Goal: Book appointment/travel/reservation

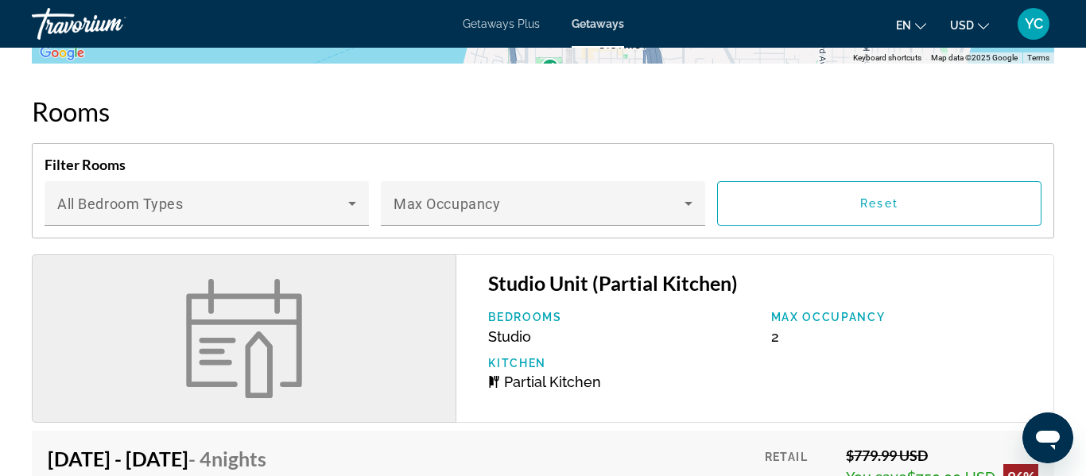
click at [592, 97] on h2 "Rooms" at bounding box center [543, 111] width 1022 height 32
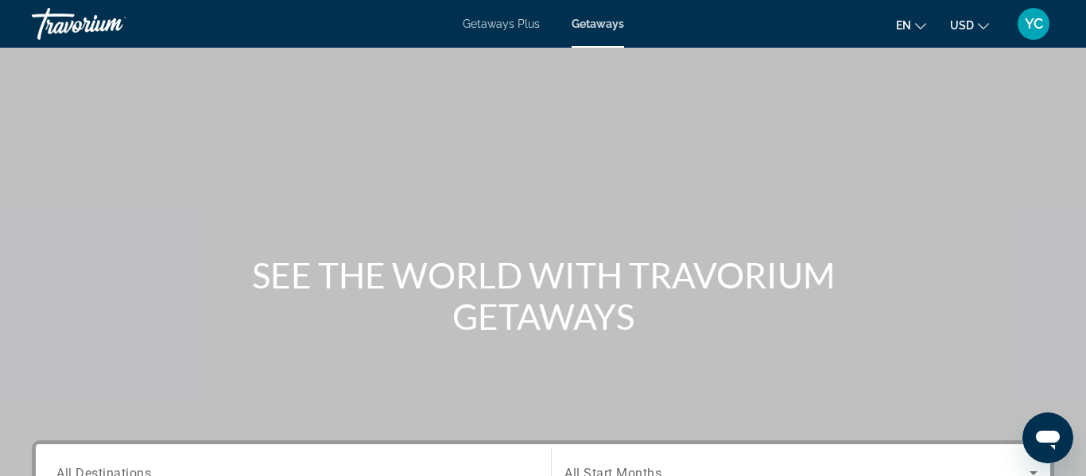
click at [289, 462] on div "Search widget" at bounding box center [293, 473] width 474 height 45
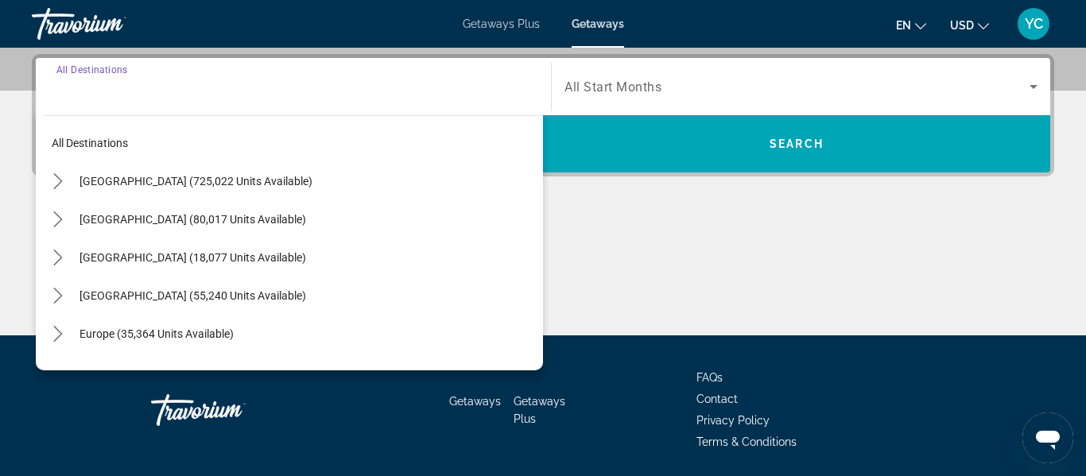
scroll to position [389, 0]
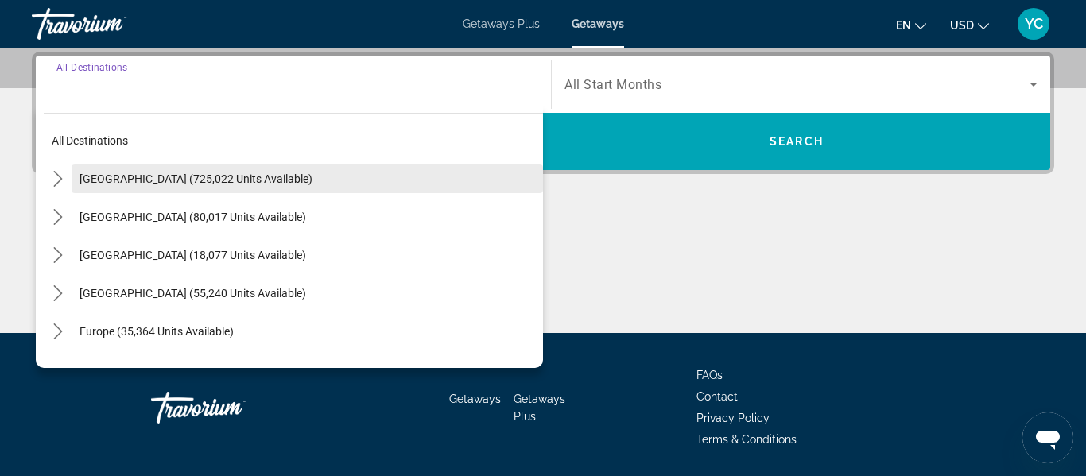
click at [238, 186] on span "Select destination: United States (725,022 units available)" at bounding box center [307, 179] width 471 height 38
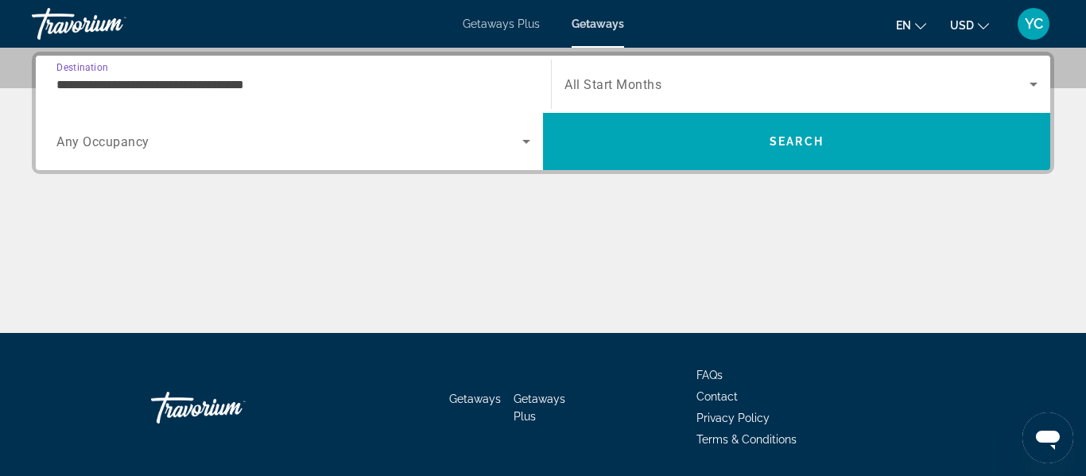
click at [230, 94] on div "**********" at bounding box center [293, 84] width 474 height 45
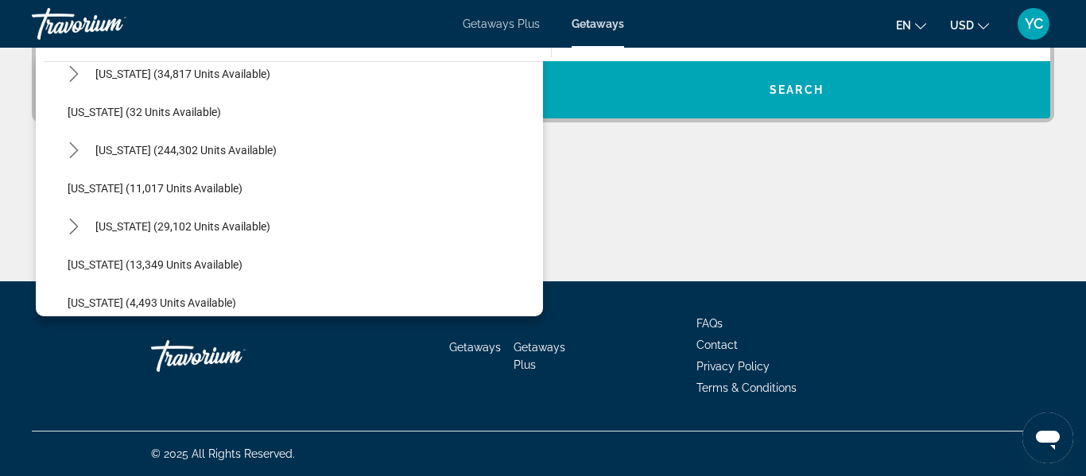
scroll to position [220, 0]
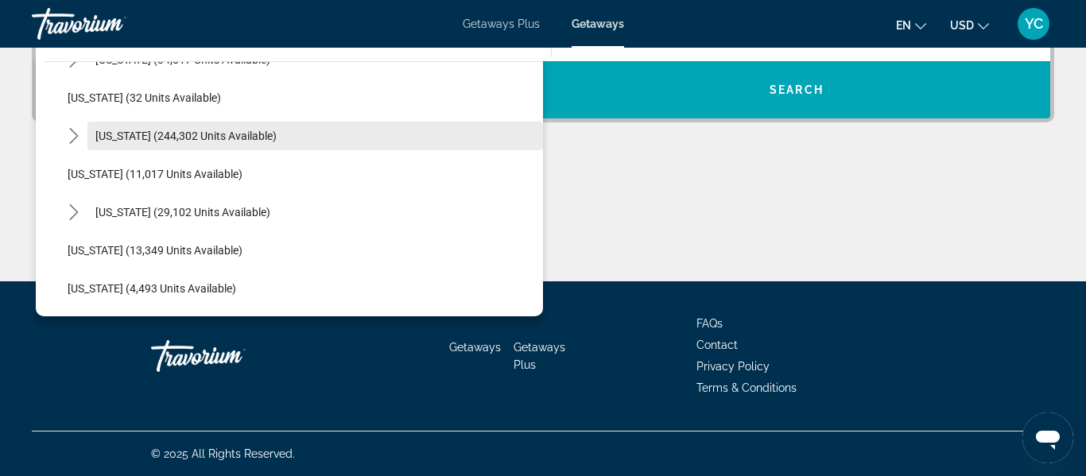
click at [200, 135] on span "[US_STATE] (244,302 units available)" at bounding box center [185, 136] width 181 height 13
type input "**********"
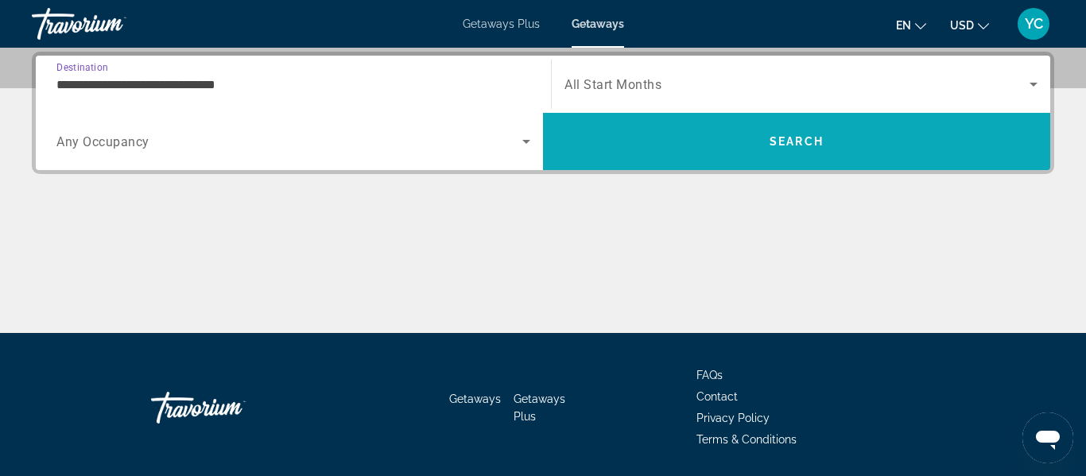
click at [785, 137] on span "Search" at bounding box center [796, 141] width 54 height 13
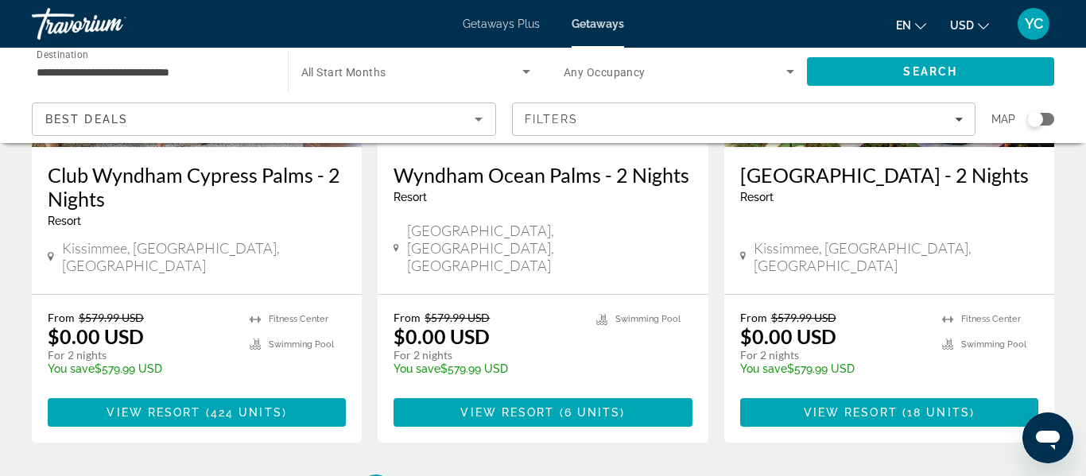
scroll to position [2194, 0]
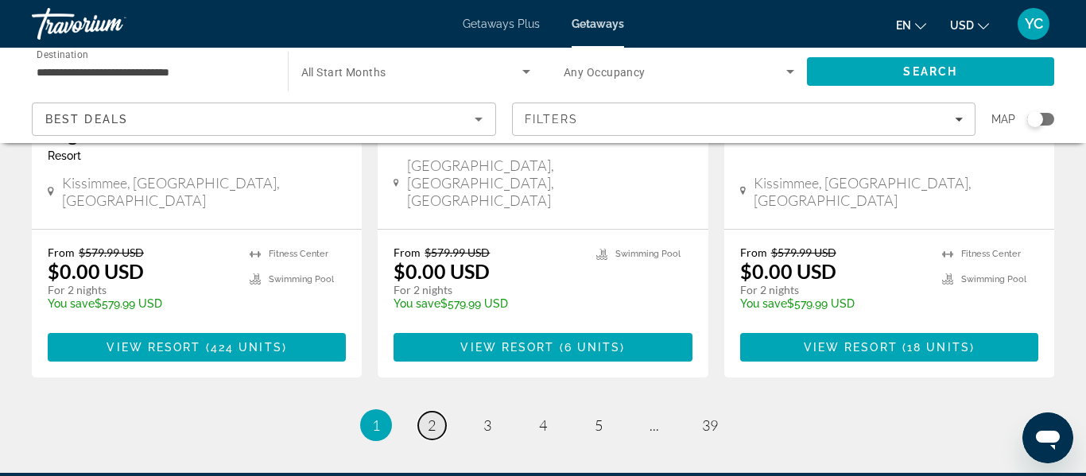
click at [436, 412] on link "page 2" at bounding box center [432, 426] width 28 height 28
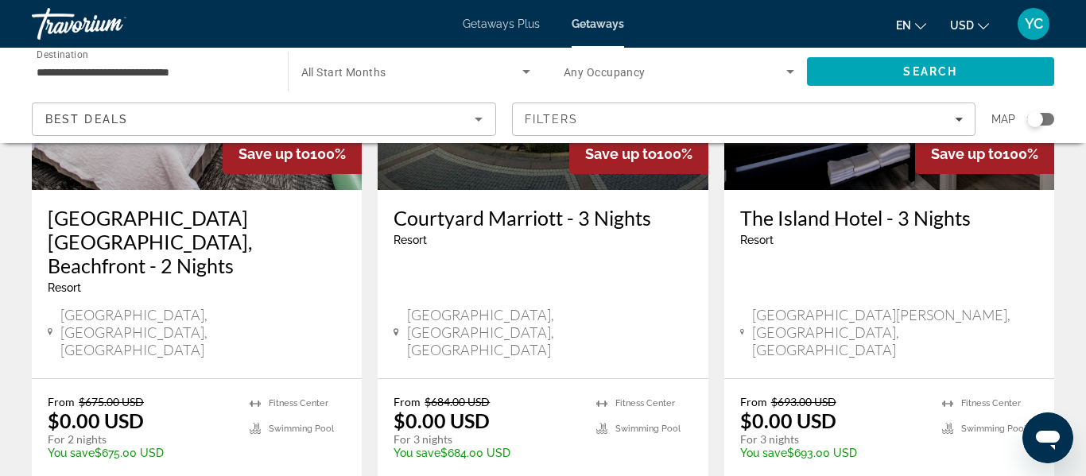
scroll to position [2194, 0]
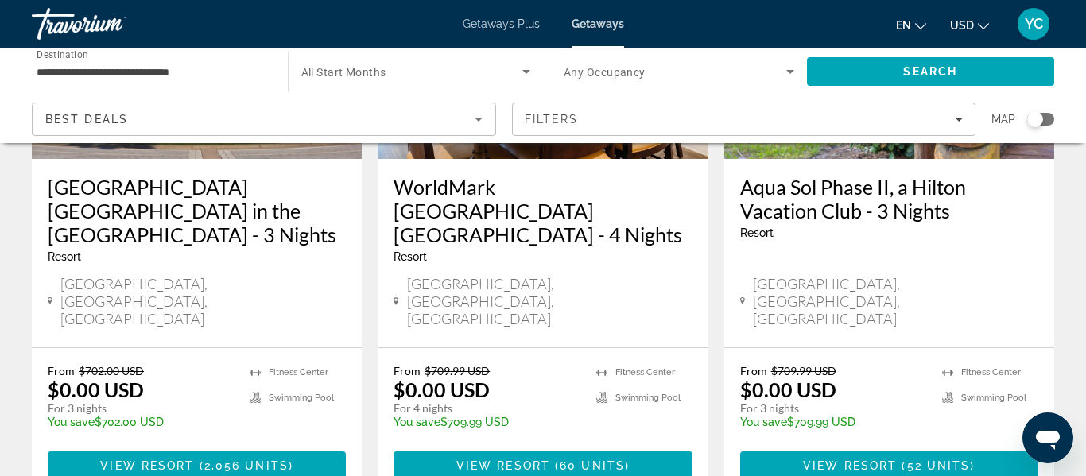
scroll to position [2130, 0]
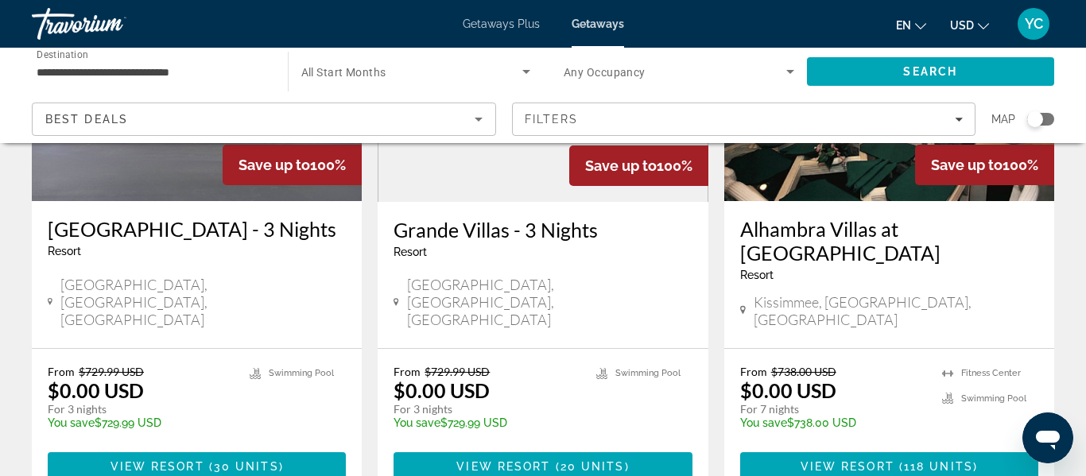
scroll to position [2035, 0]
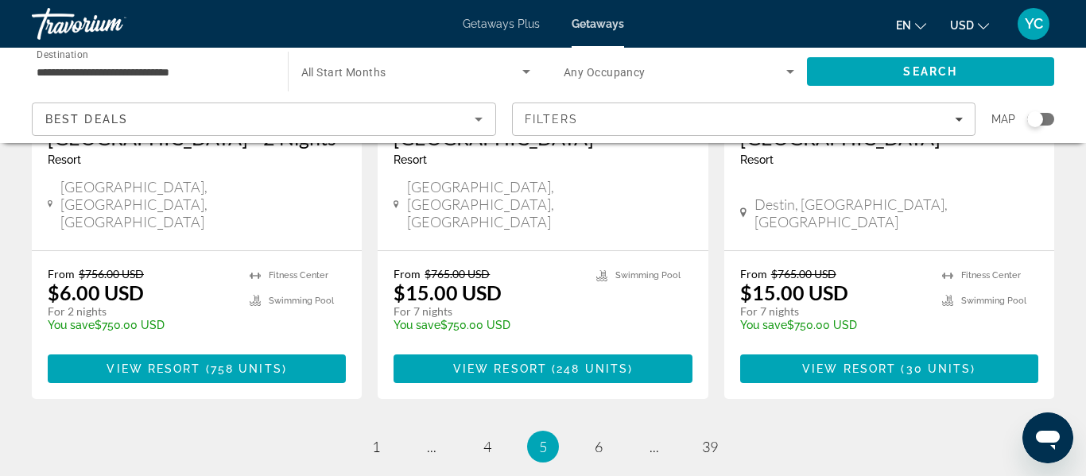
scroll to position [2238, 0]
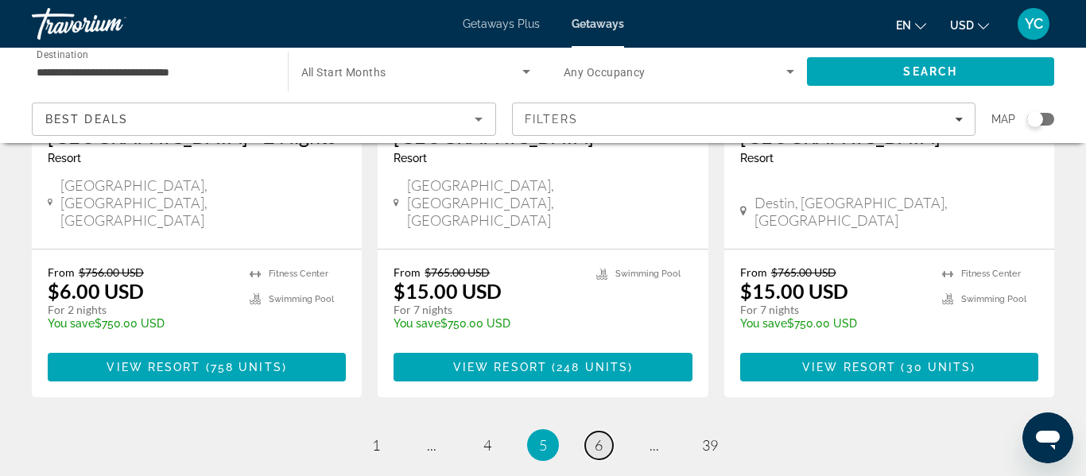
click at [590, 432] on link "page 6" at bounding box center [599, 446] width 28 height 28
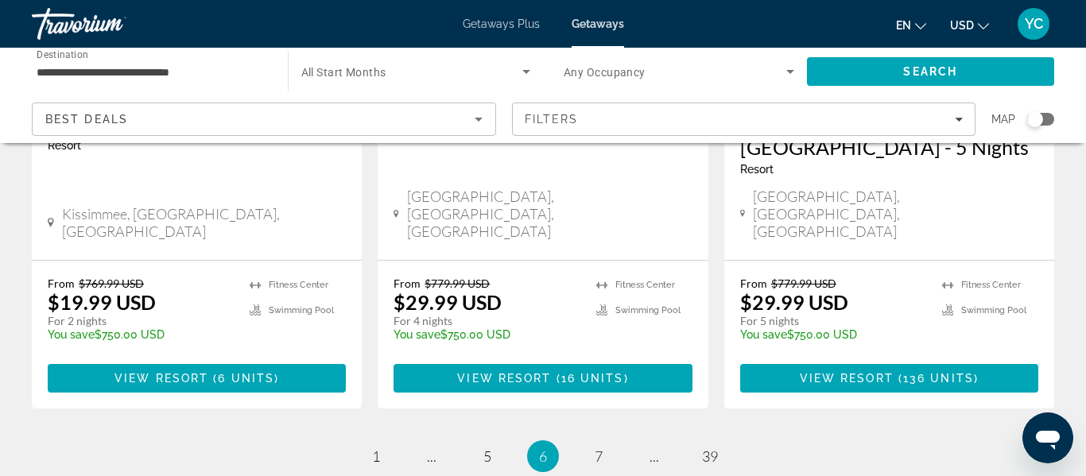
scroll to position [2194, 0]
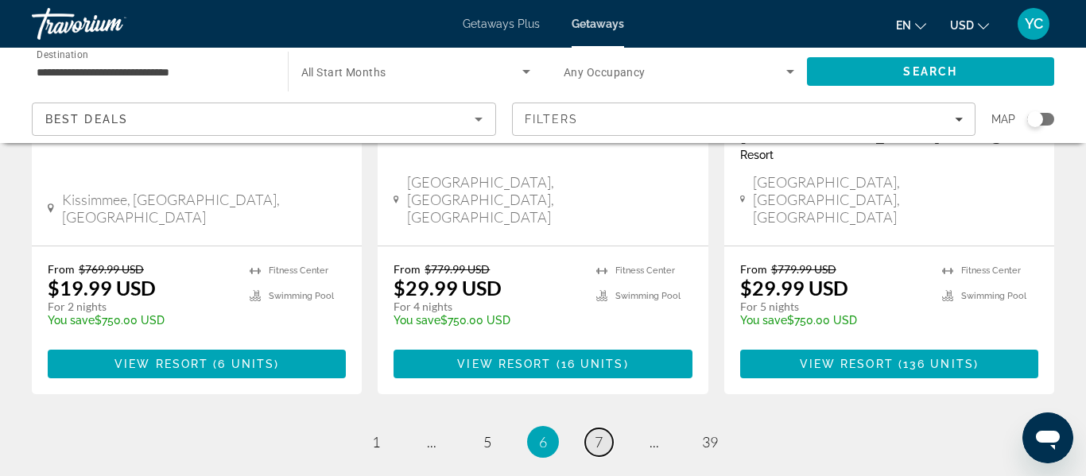
click at [598, 433] on span "7" at bounding box center [599, 441] width 8 height 17
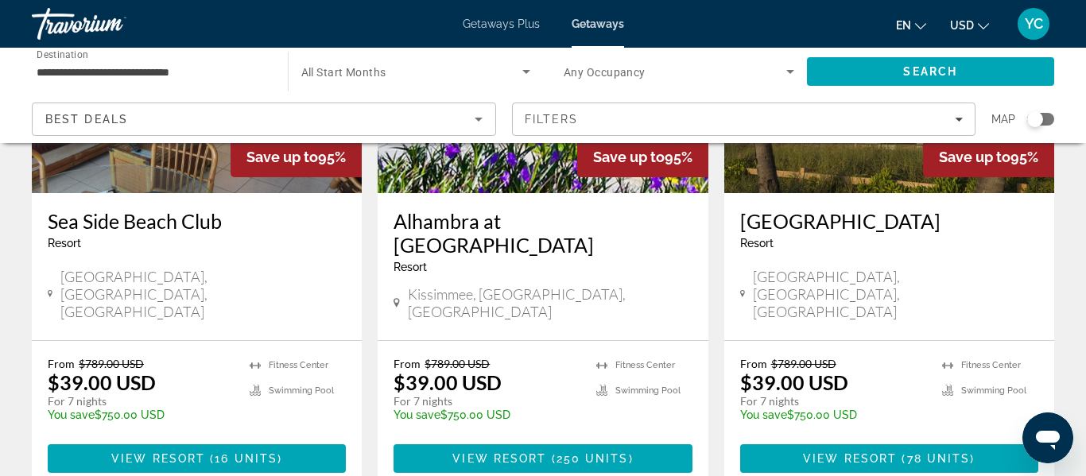
scroll to position [2098, 0]
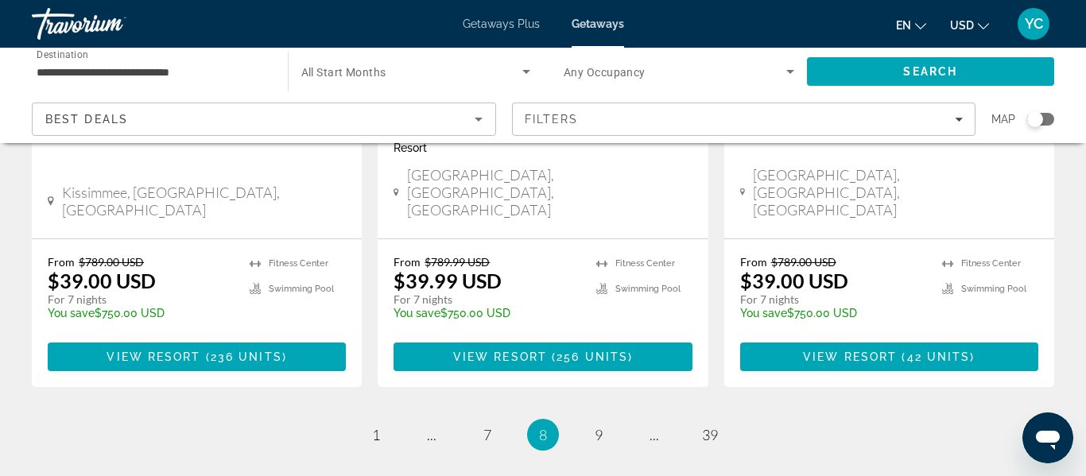
scroll to position [2130, 0]
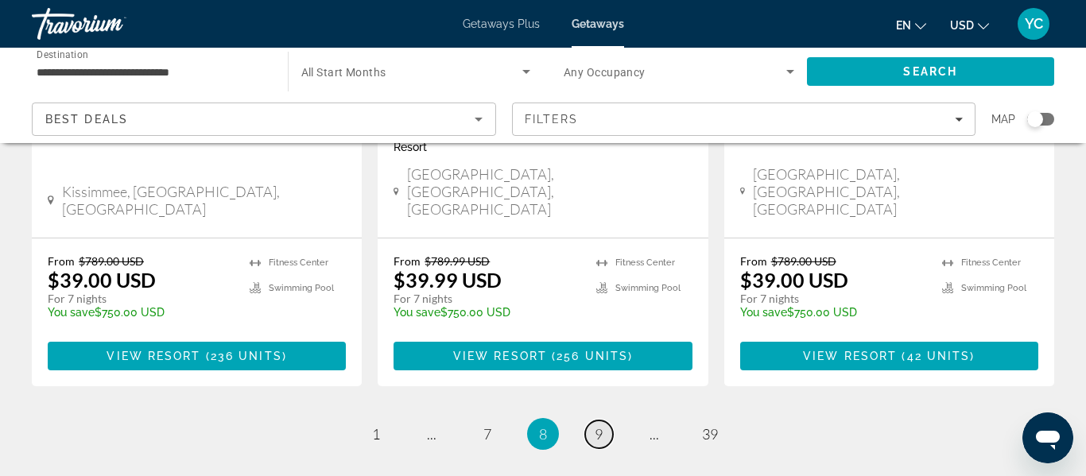
click at [599, 425] on span "9" at bounding box center [599, 433] width 8 height 17
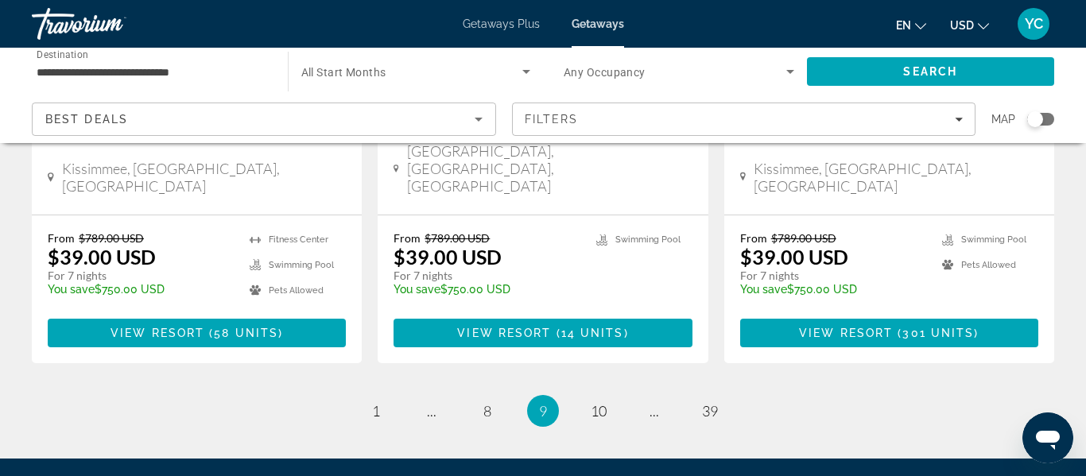
scroll to position [2162, 0]
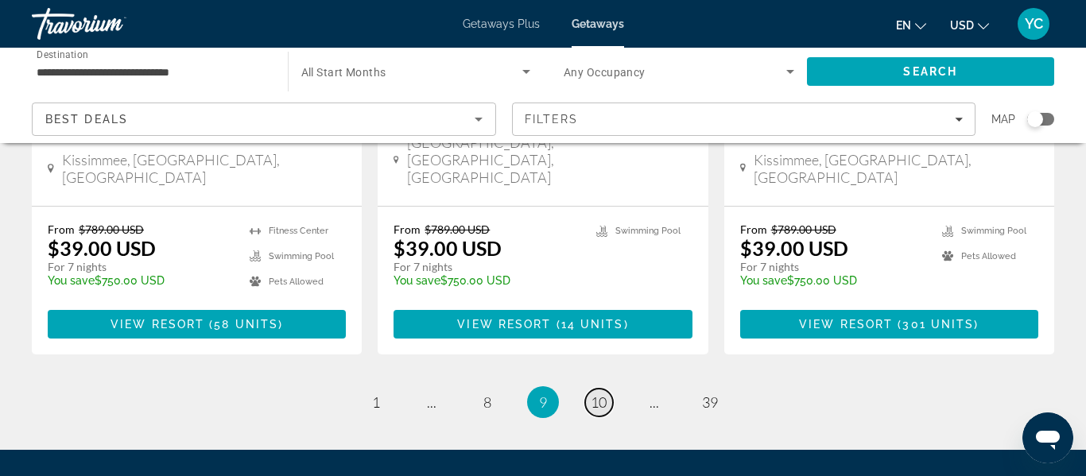
click at [605, 393] on span "10" at bounding box center [599, 401] width 16 height 17
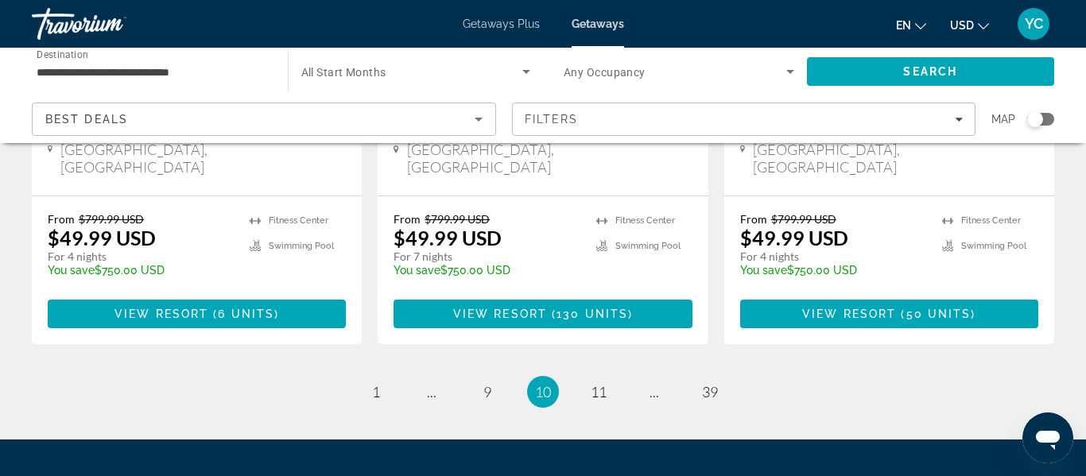
scroll to position [2238, 0]
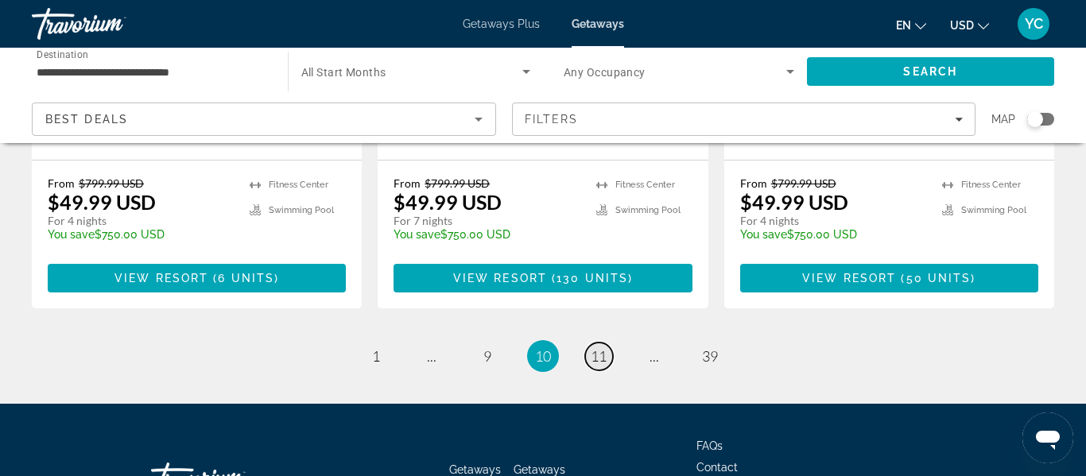
click at [595, 347] on span "11" at bounding box center [599, 355] width 16 height 17
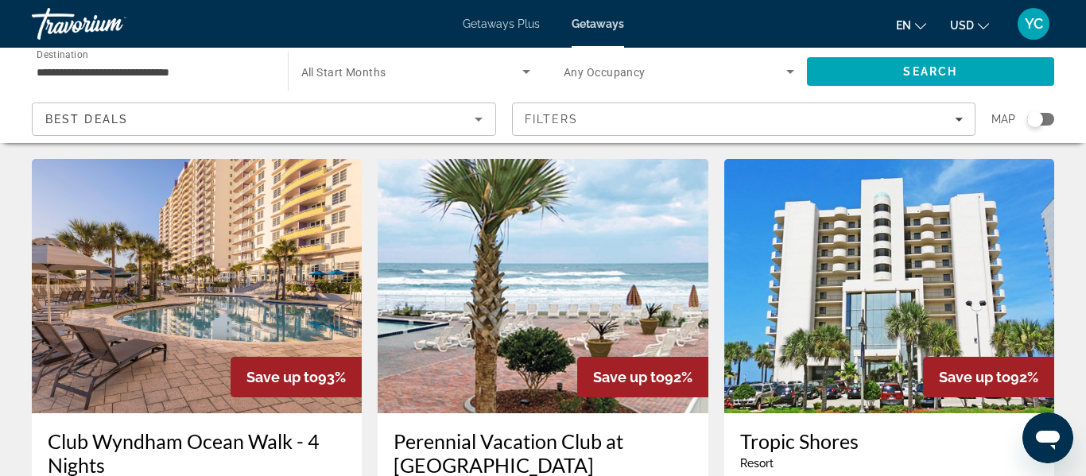
scroll to position [1876, 0]
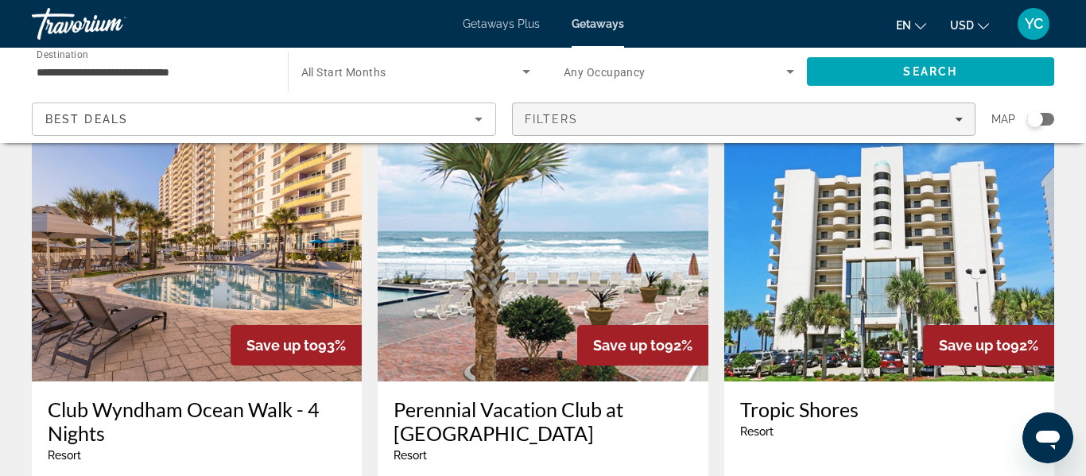
click at [868, 103] on span "Filters" at bounding box center [744, 119] width 463 height 38
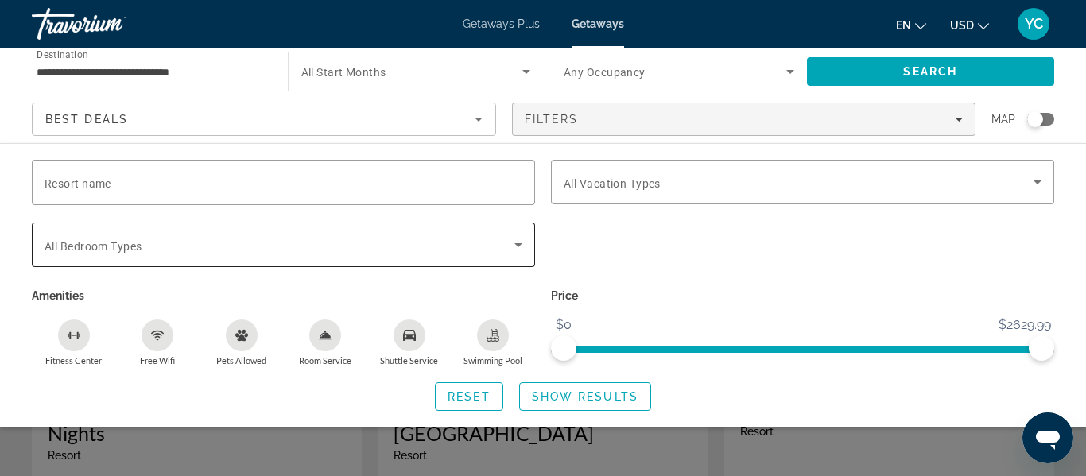
click at [514, 260] on div "Search widget" at bounding box center [284, 245] width 478 height 45
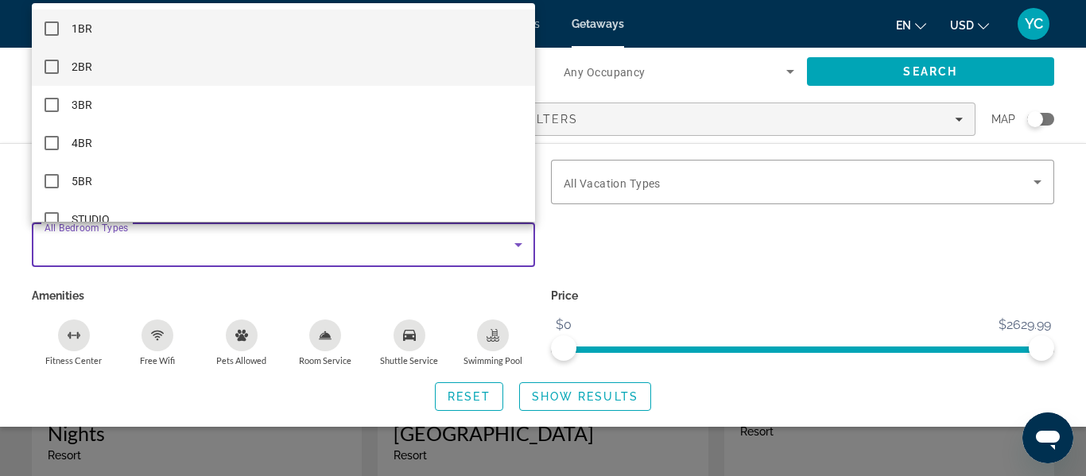
click at [151, 66] on mat-option "2BR" at bounding box center [283, 67] width 503 height 38
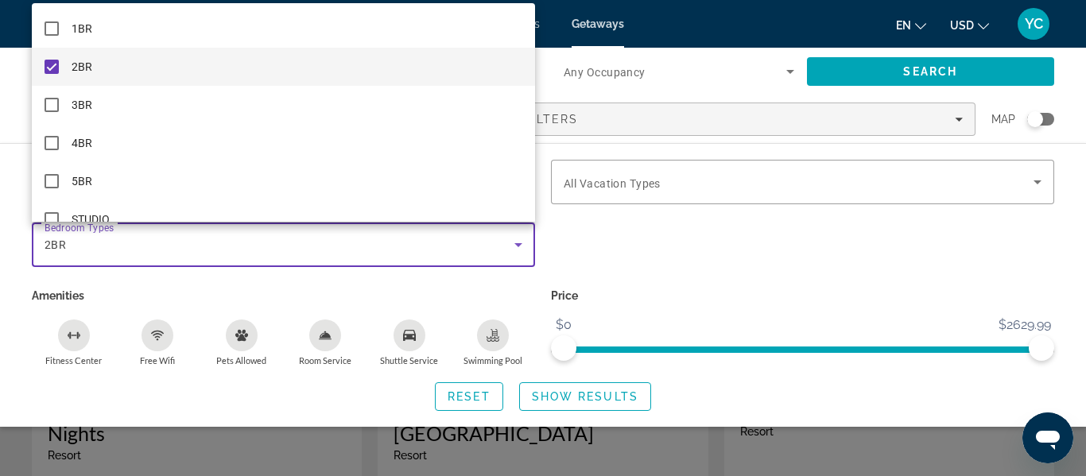
click at [575, 402] on div at bounding box center [543, 238] width 1086 height 476
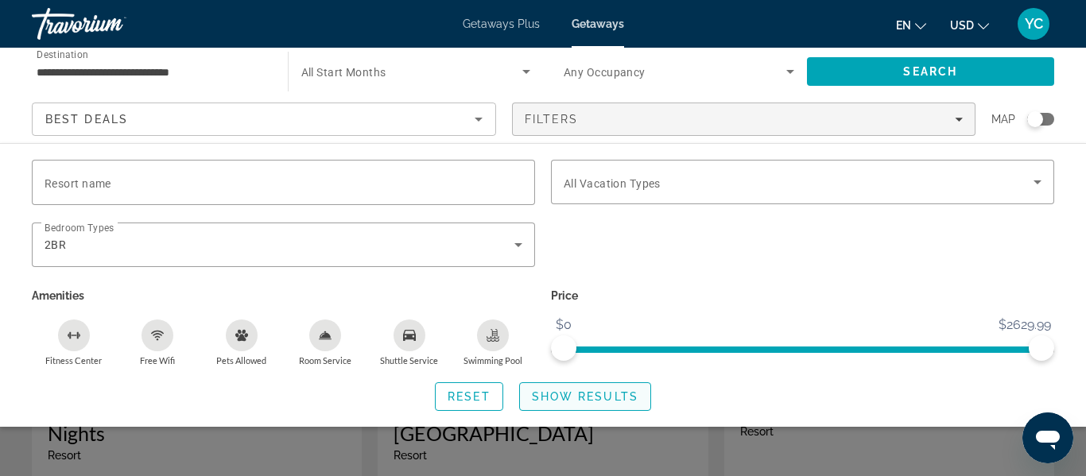
click at [580, 396] on span "Show Results" at bounding box center [585, 396] width 107 height 13
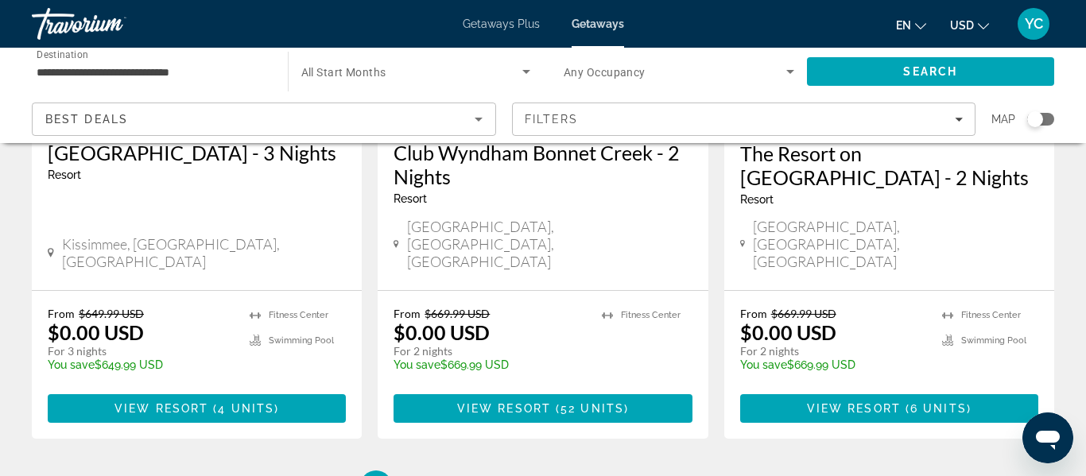
scroll to position [2226, 0]
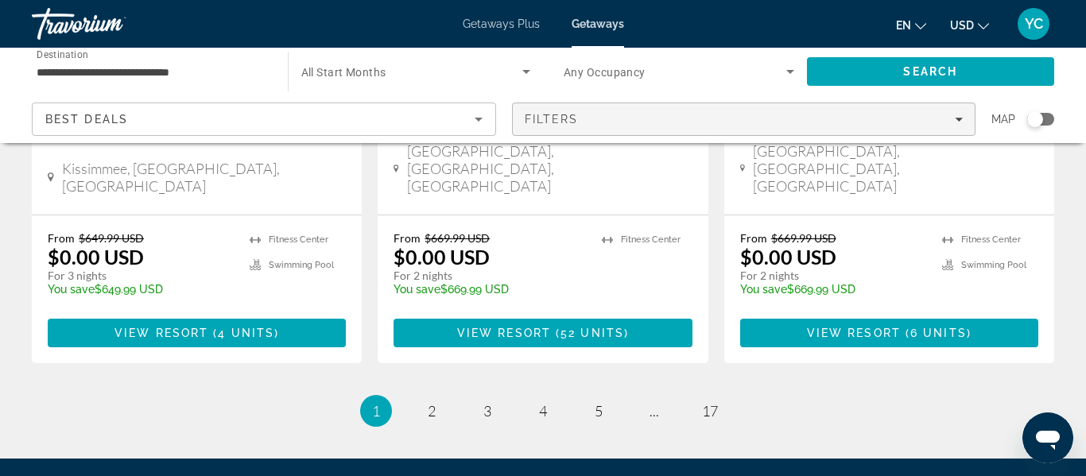
click at [565, 121] on span "Filters" at bounding box center [552, 119] width 54 height 13
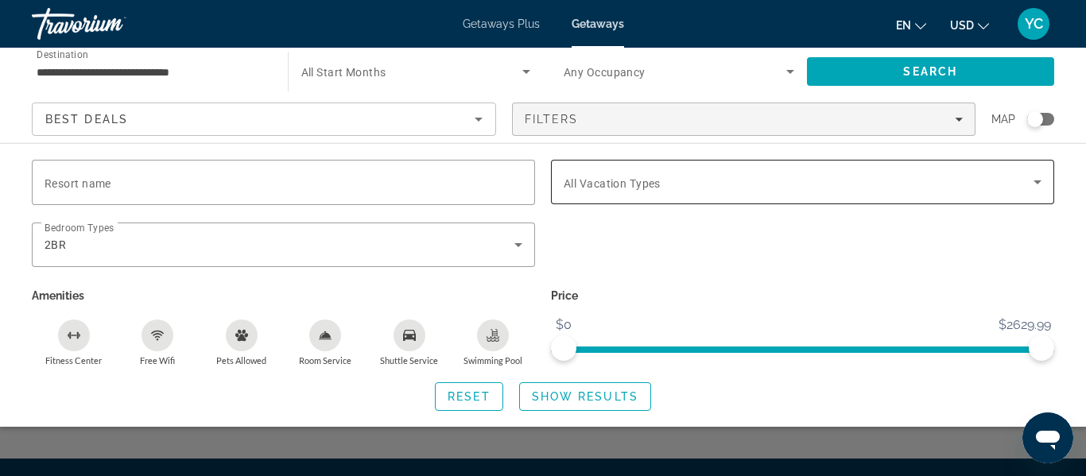
click at [657, 193] on div "Search widget" at bounding box center [803, 182] width 478 height 45
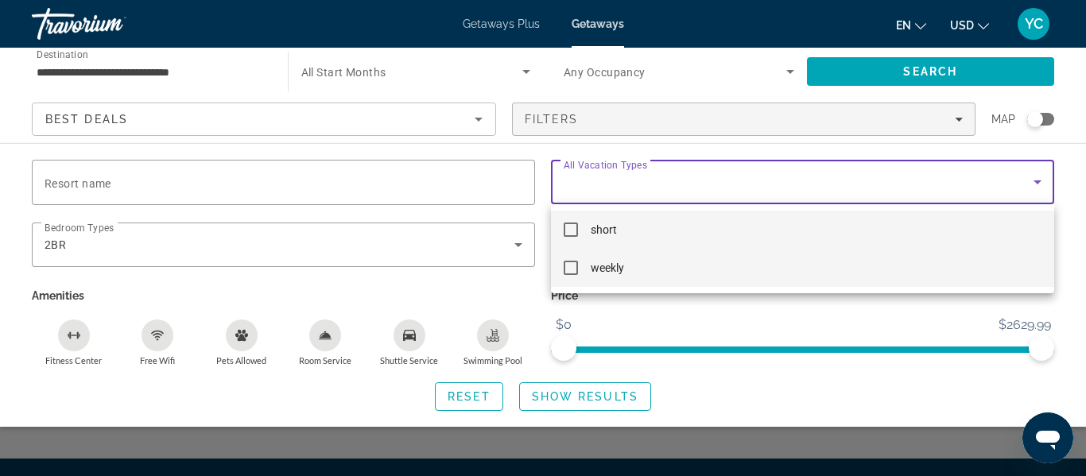
click at [571, 271] on mat-pseudo-checkbox at bounding box center [571, 268] width 14 height 14
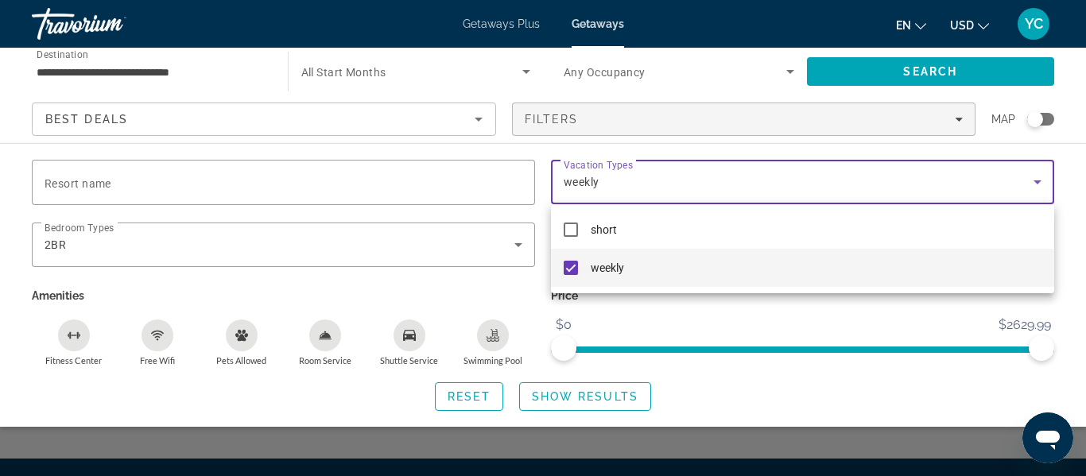
click at [560, 397] on div at bounding box center [543, 238] width 1086 height 476
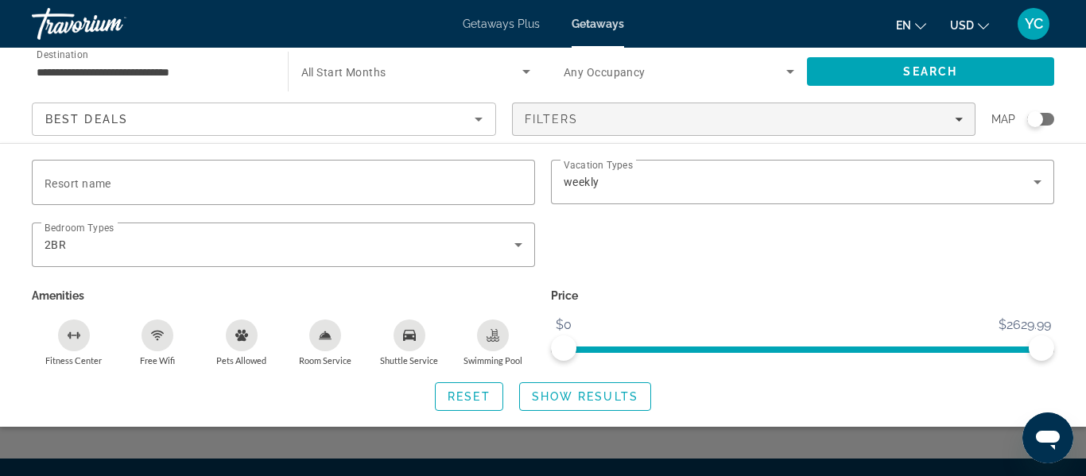
click at [560, 397] on span "Show Results" at bounding box center [585, 396] width 107 height 13
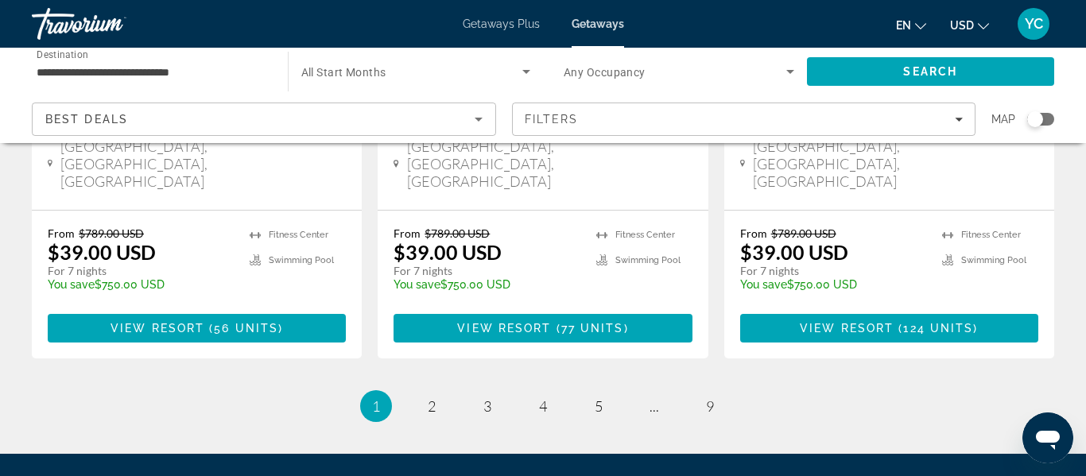
scroll to position [2262, 0]
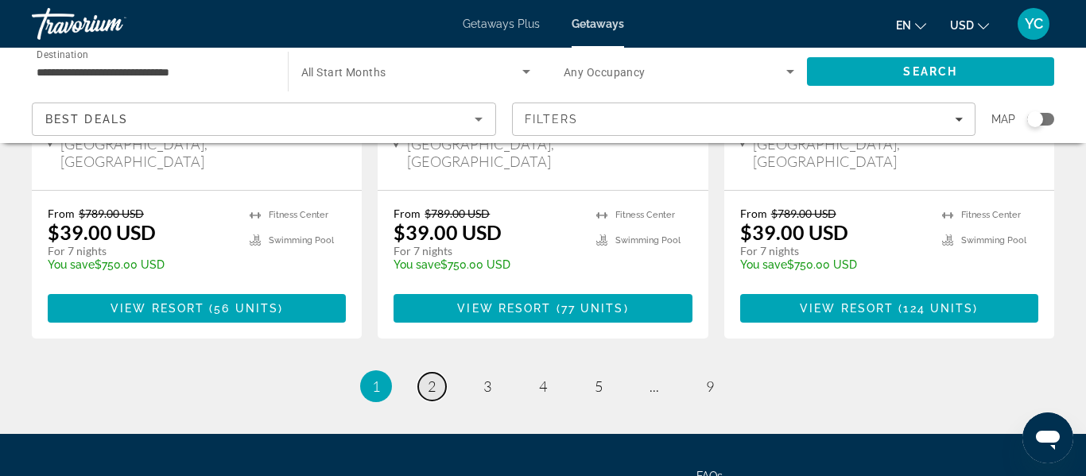
click at [420, 373] on link "page 2" at bounding box center [432, 387] width 28 height 28
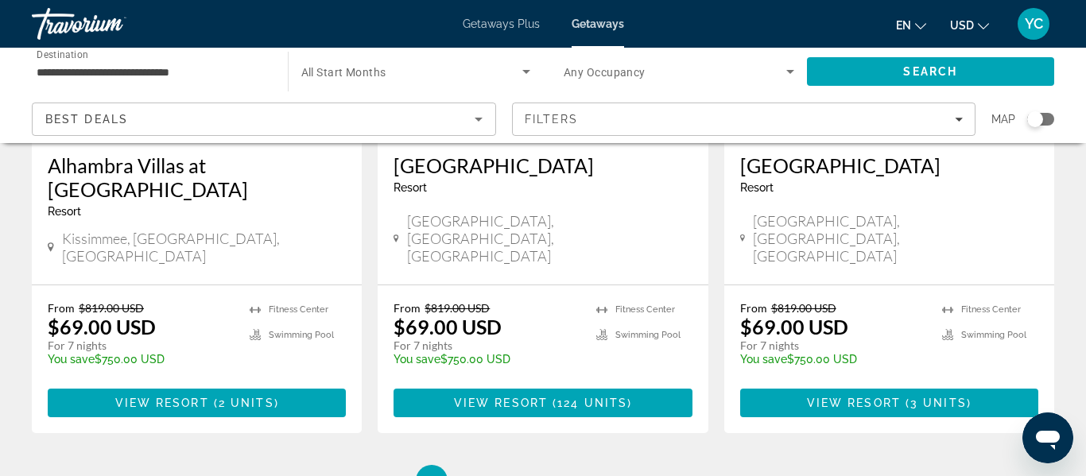
scroll to position [2098, 0]
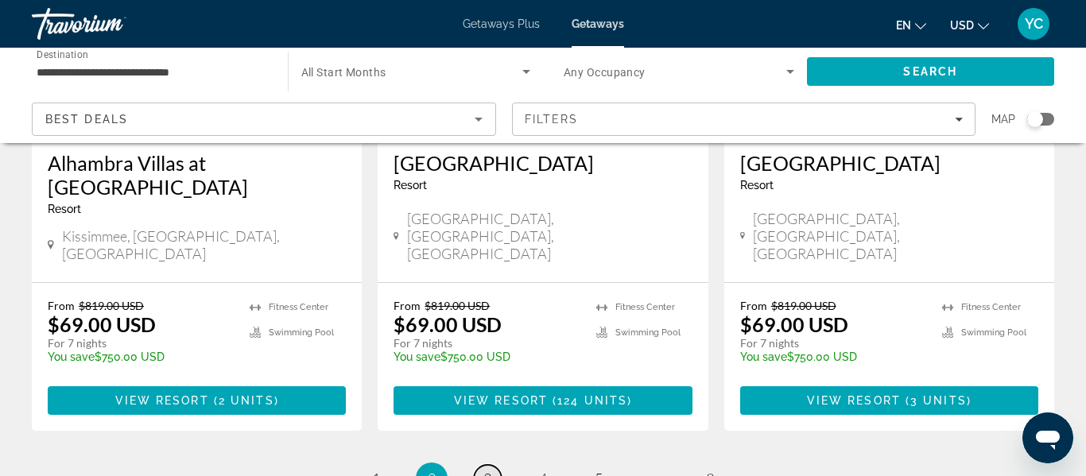
click at [487, 470] on span "3" at bounding box center [487, 478] width 8 height 17
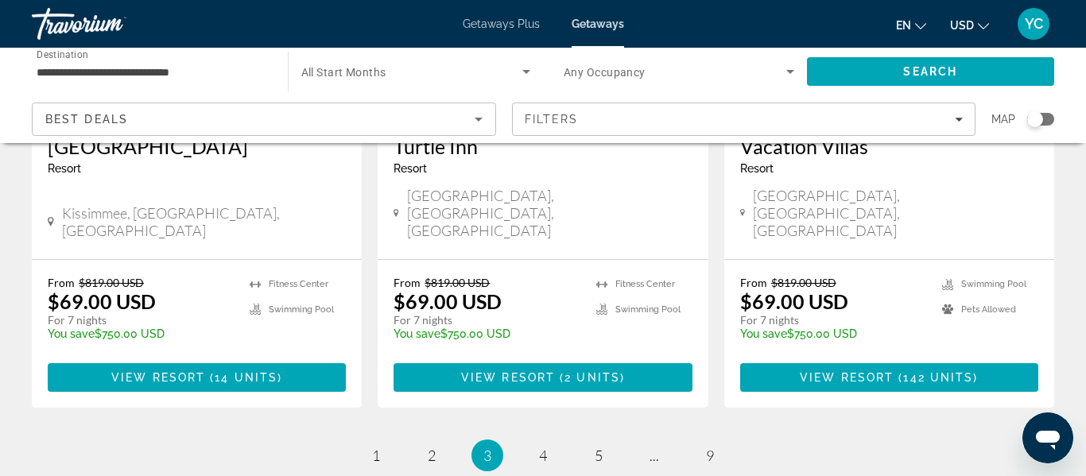
scroll to position [2130, 0]
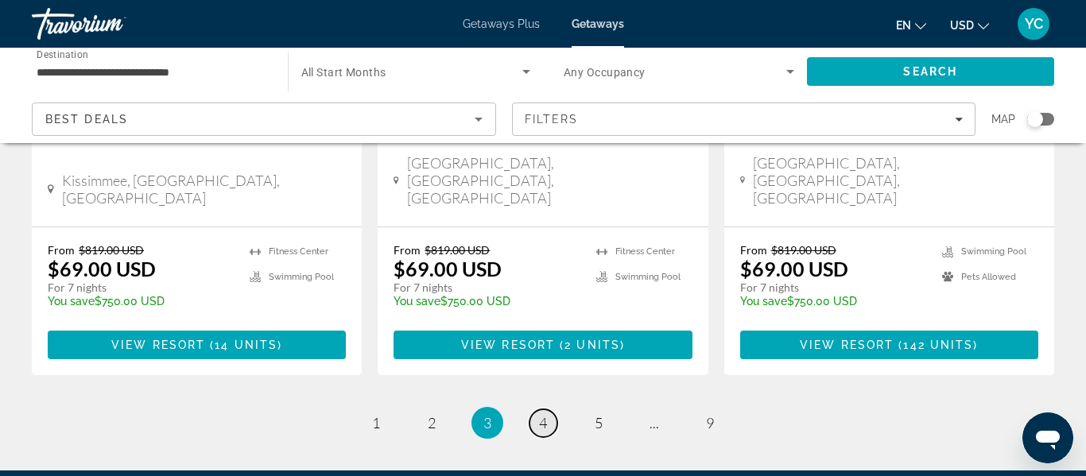
click at [536, 409] on link "page 4" at bounding box center [543, 423] width 28 height 28
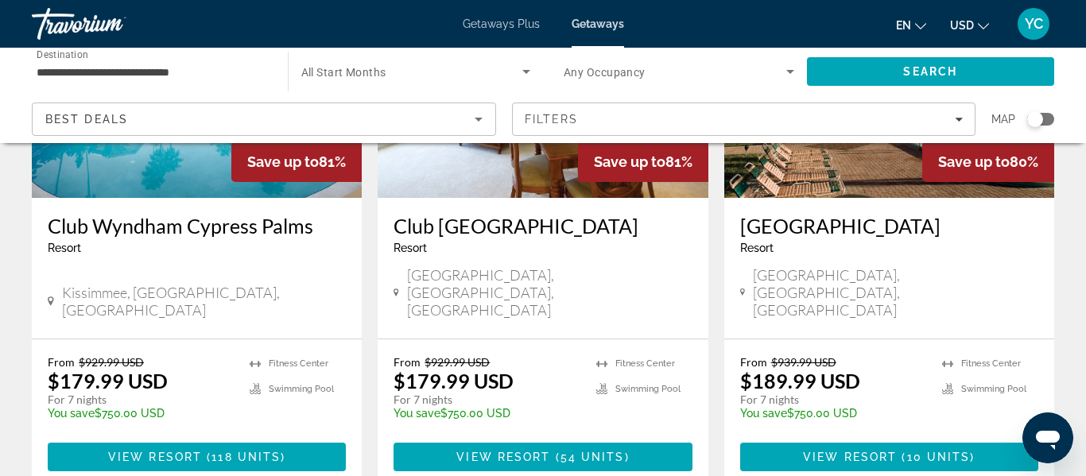
scroll to position [2067, 0]
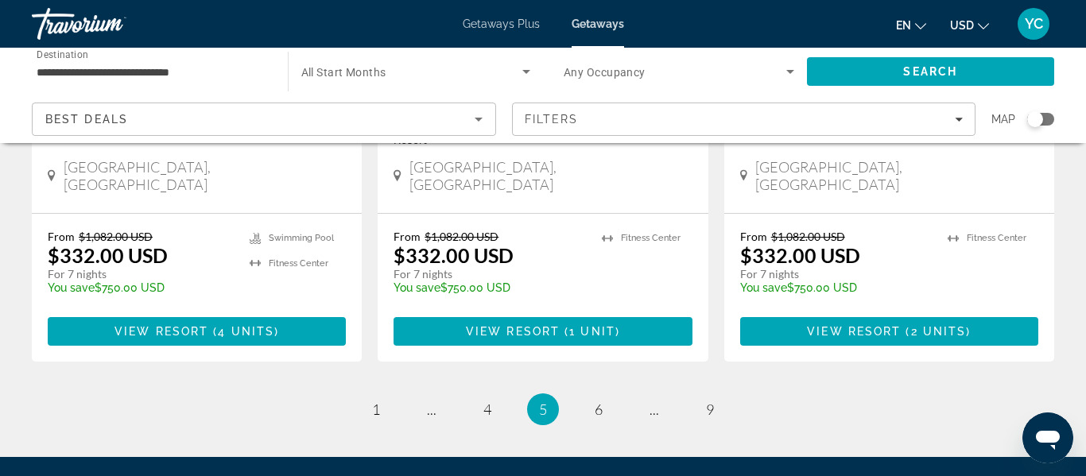
scroll to position [2194, 0]
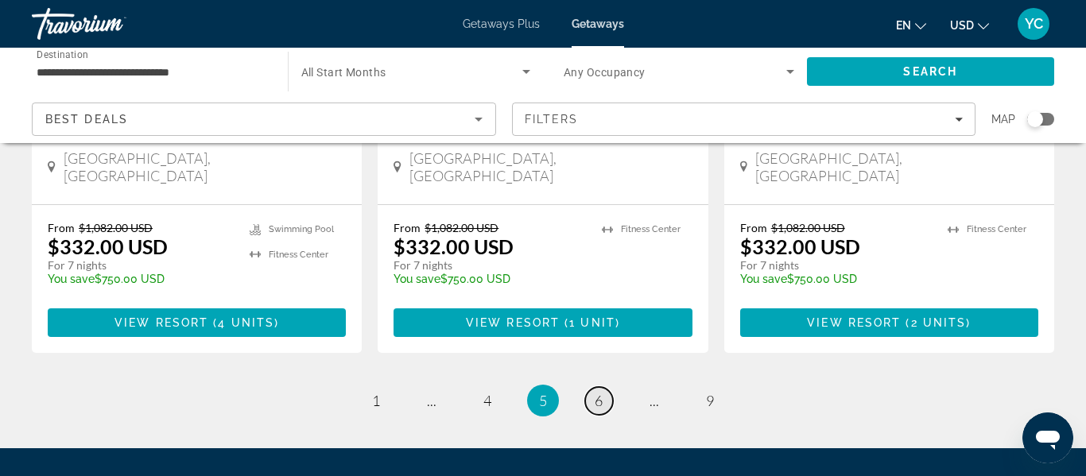
click at [599, 392] on span "6" at bounding box center [599, 400] width 8 height 17
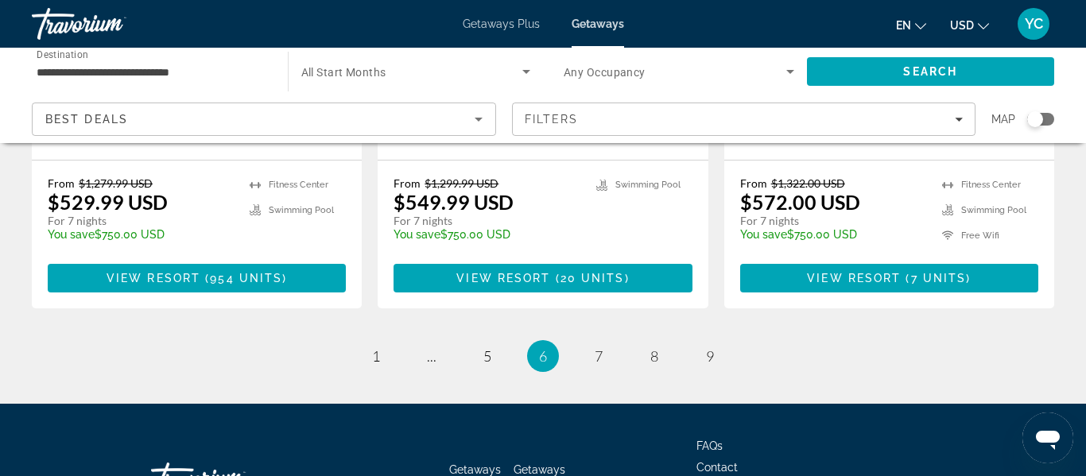
scroll to position [2214, 0]
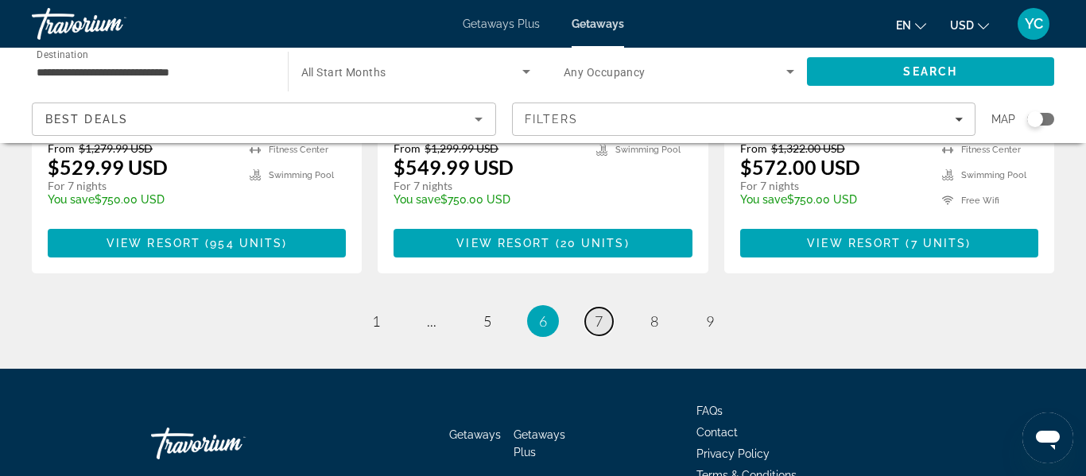
click at [595, 312] on span "7" at bounding box center [599, 320] width 8 height 17
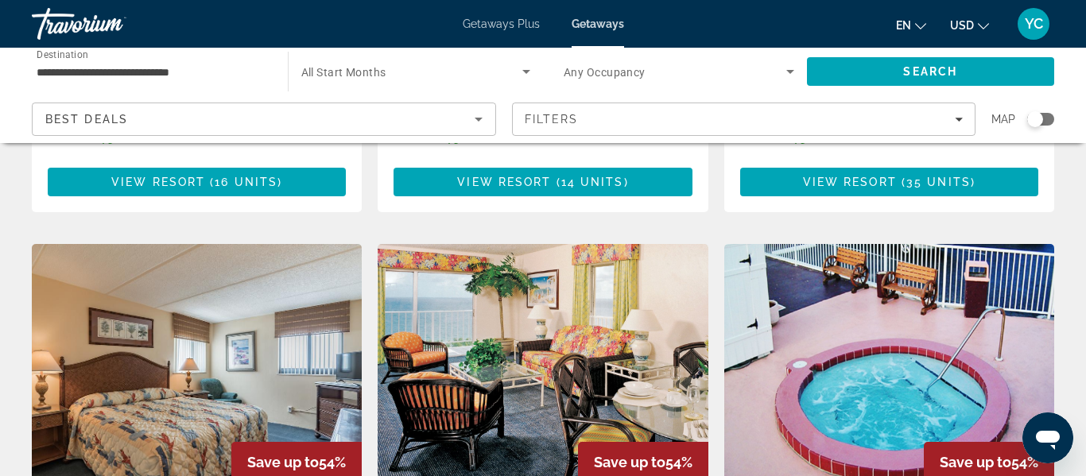
scroll to position [1176, 0]
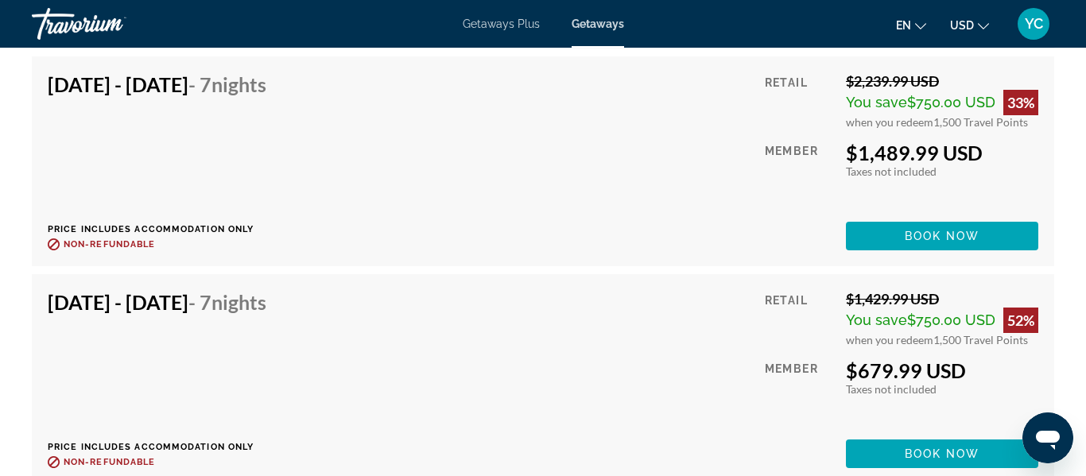
scroll to position [4864, 0]
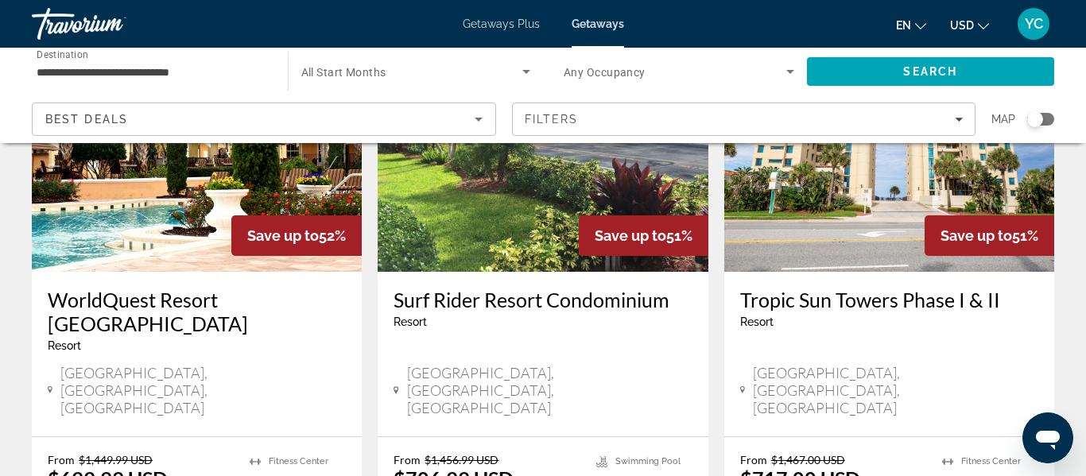
scroll to position [2035, 0]
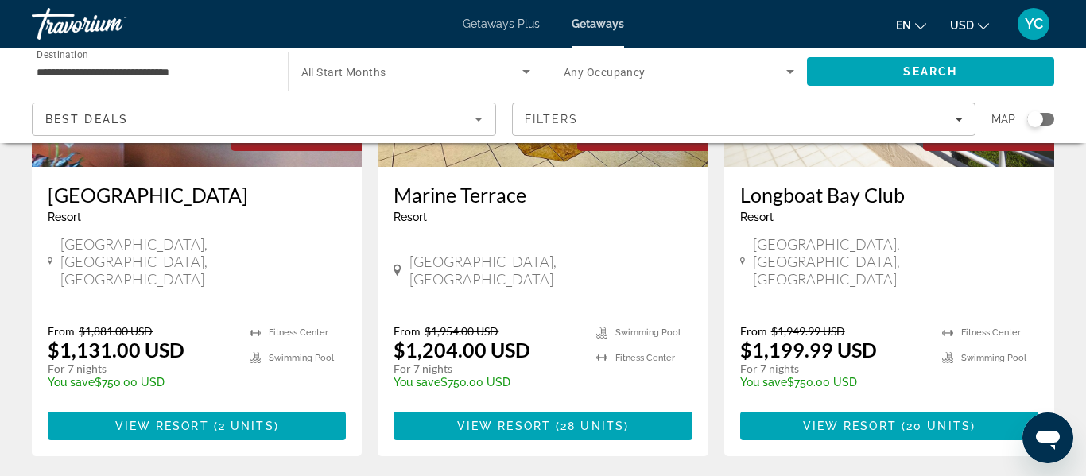
scroll to position [2098, 0]
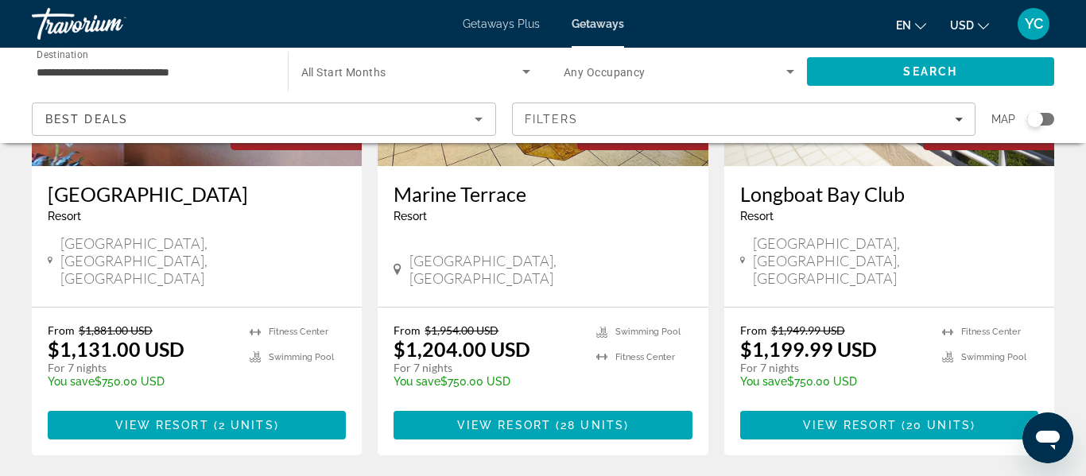
click at [459, 114] on div "Best Deals" at bounding box center [259, 119] width 429 height 19
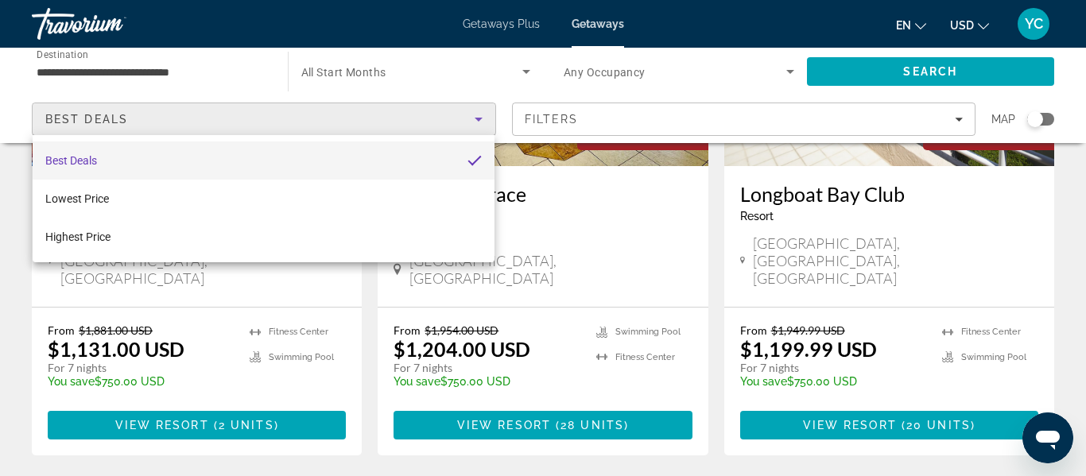
click at [119, 67] on div at bounding box center [543, 238] width 1086 height 476
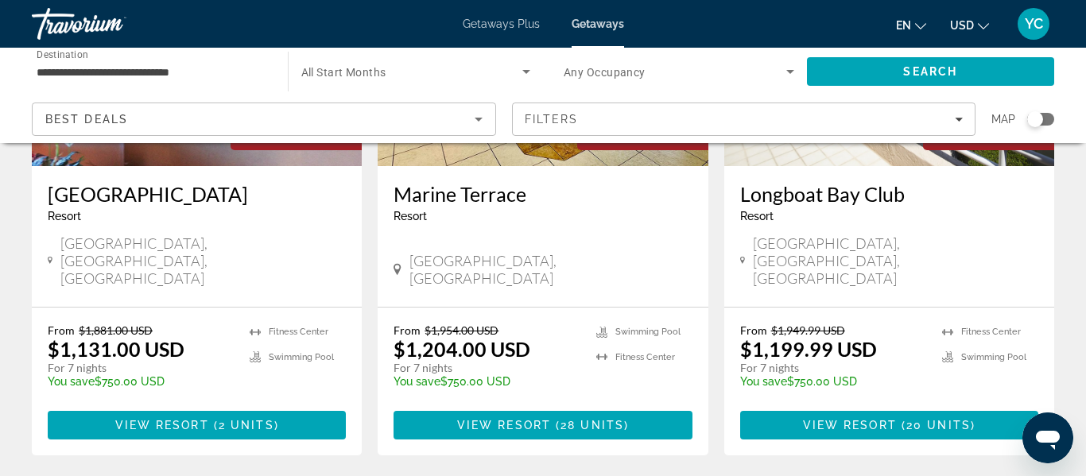
click at [119, 67] on input "**********" at bounding box center [152, 72] width 230 height 19
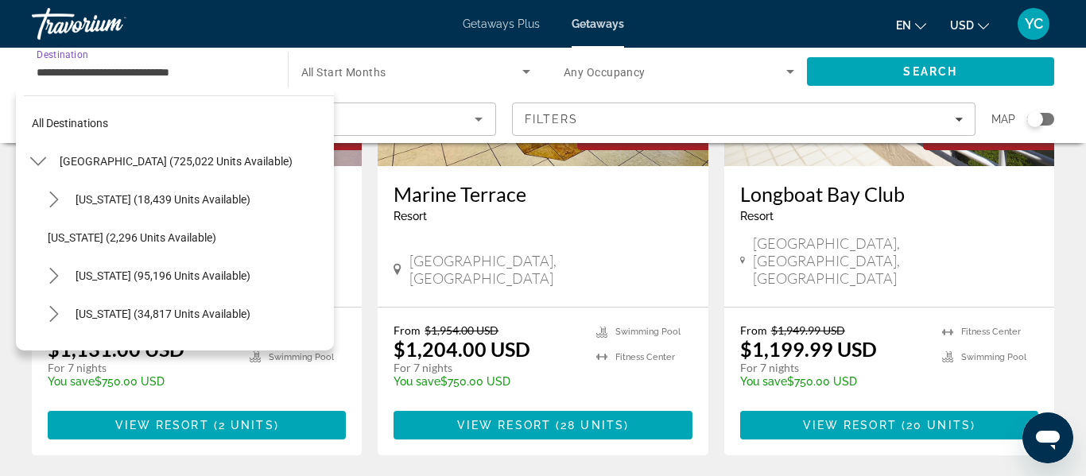
scroll to position [171, 0]
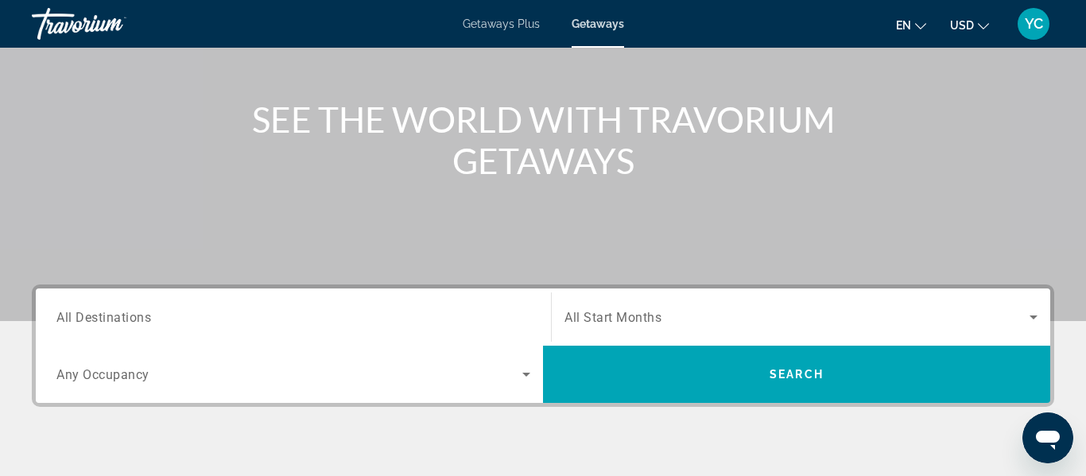
scroll to position [159, 0]
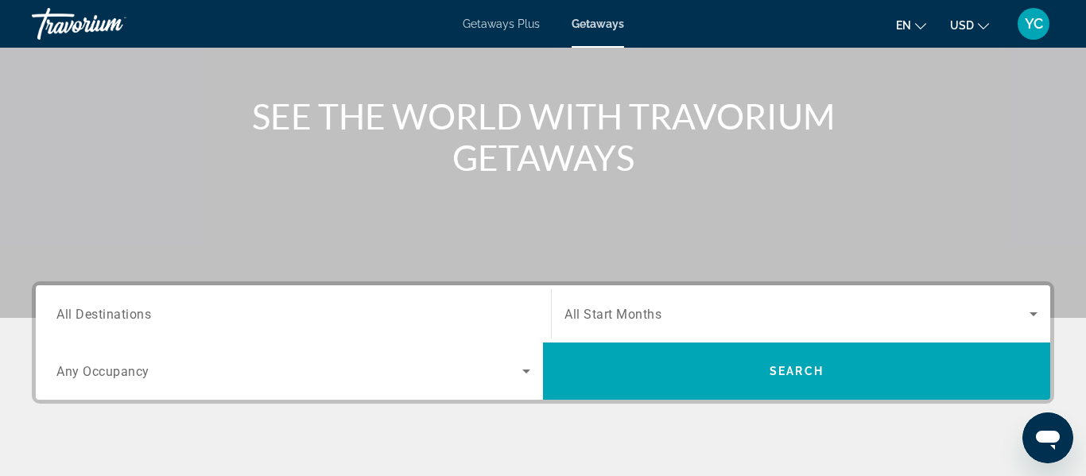
click at [389, 312] on input "Destination All Destinations" at bounding box center [293, 314] width 474 height 19
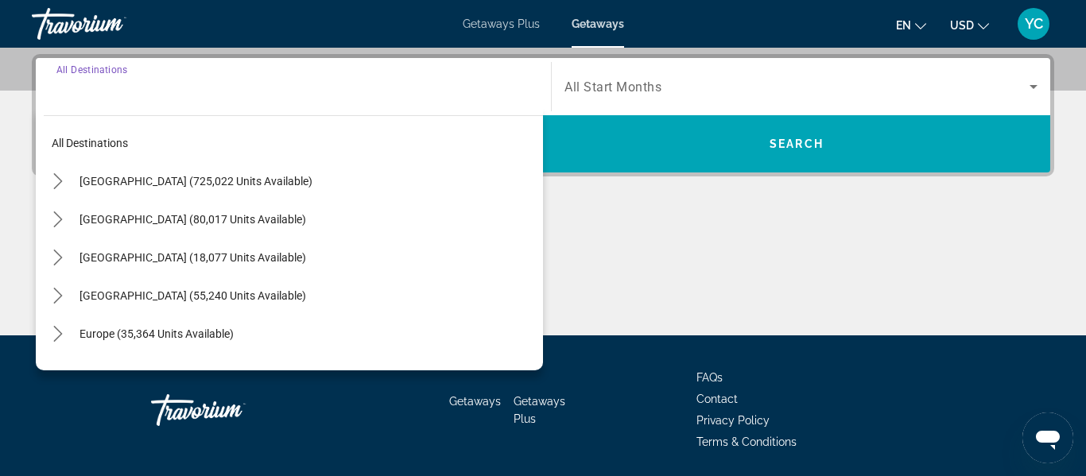
scroll to position [389, 0]
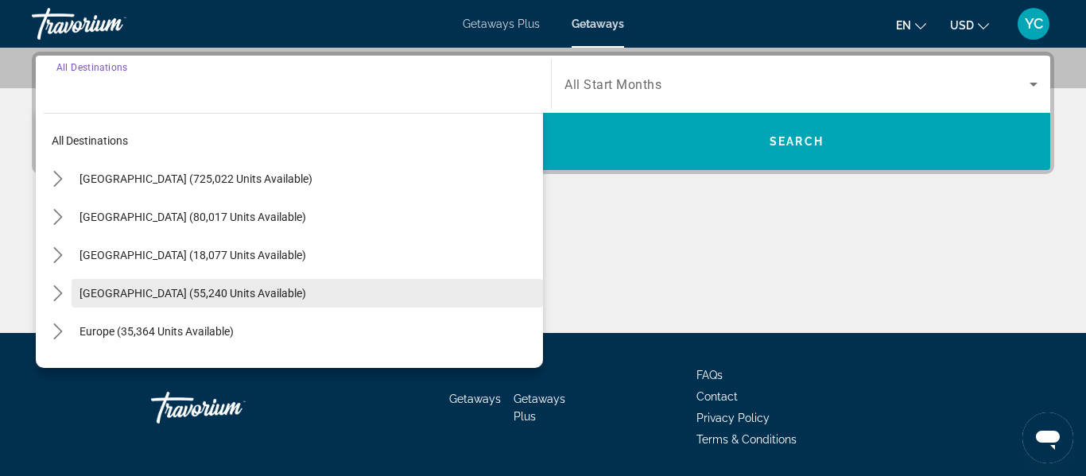
click at [245, 297] on span "[GEOGRAPHIC_DATA] (55,240 units available)" at bounding box center [192, 293] width 227 height 13
type input "**********"
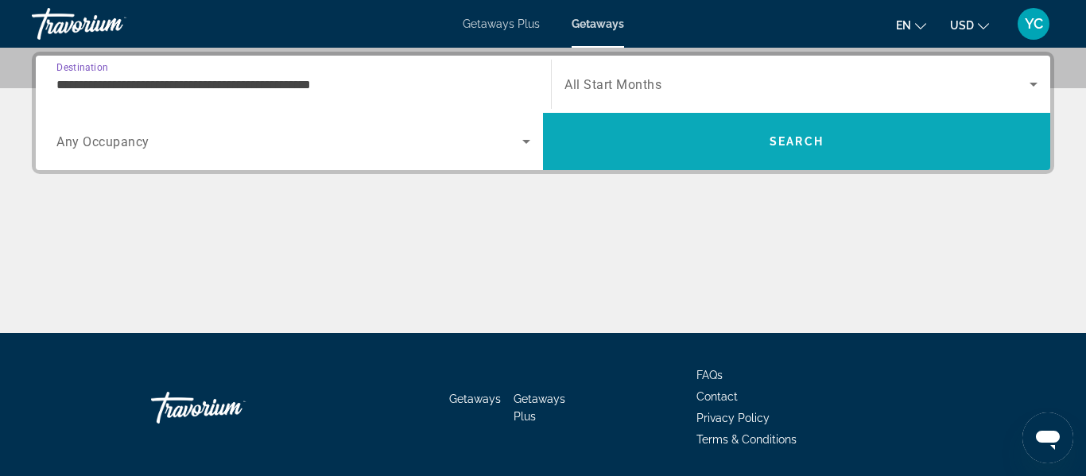
click at [699, 134] on span "Search" at bounding box center [796, 141] width 507 height 38
